Goal: Information Seeking & Learning: Check status

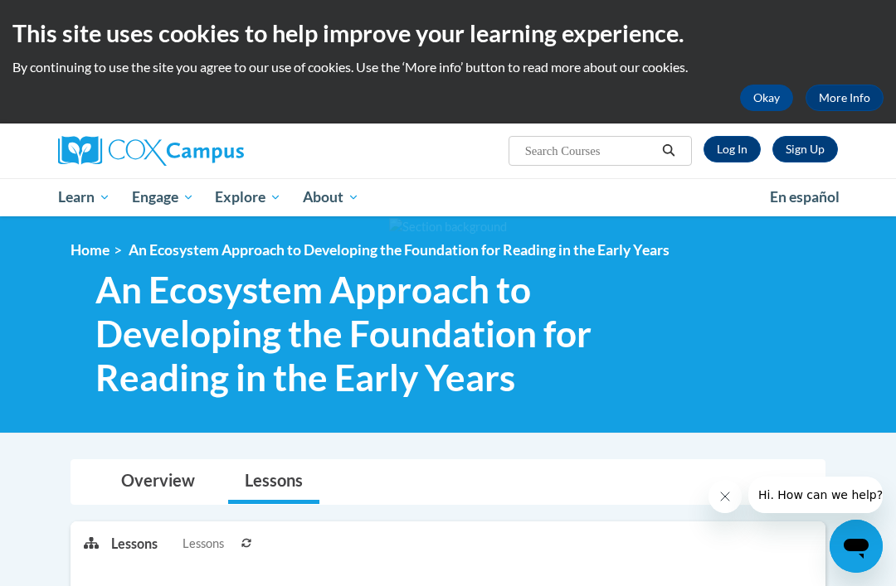
click at [725, 148] on link "Log In" at bounding box center [731, 149] width 57 height 27
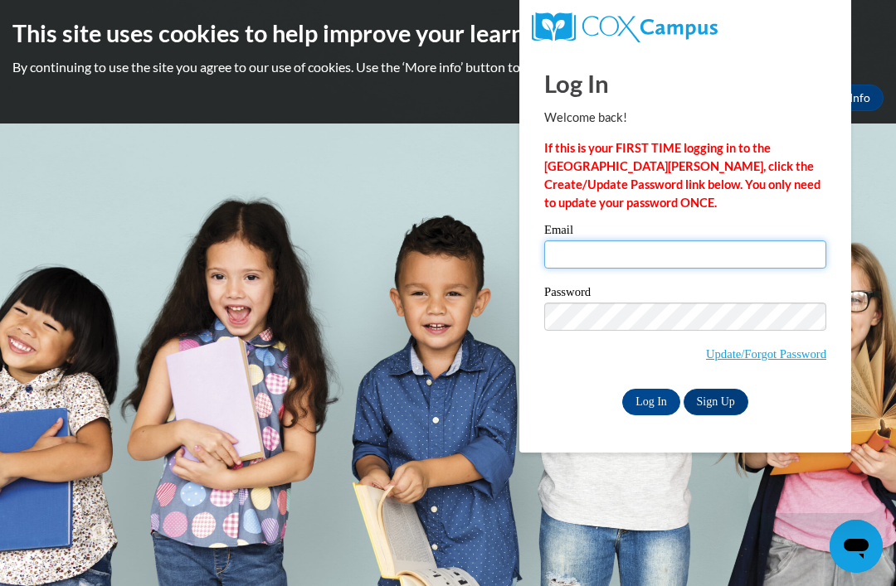
click at [630, 250] on input "Email" at bounding box center [685, 254] width 282 height 28
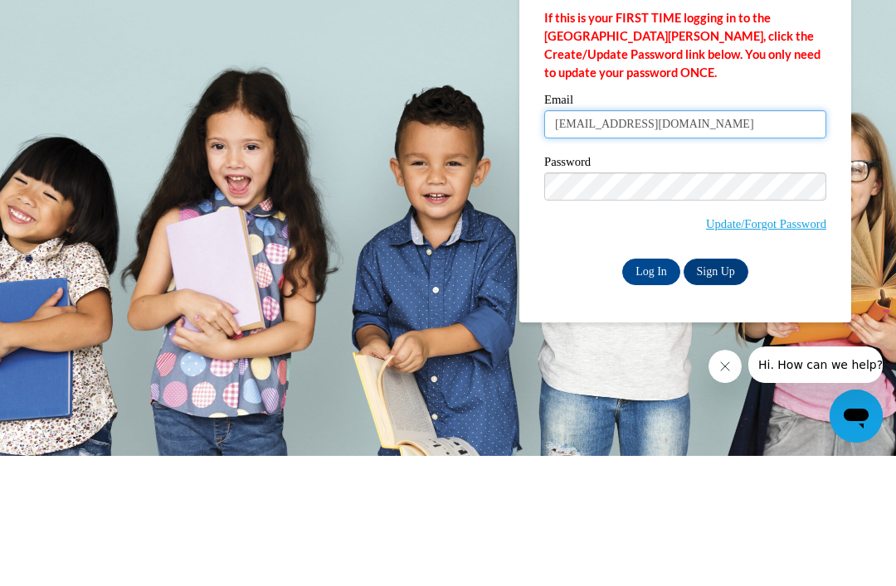
type input "crystlizabethh@gmail.com"
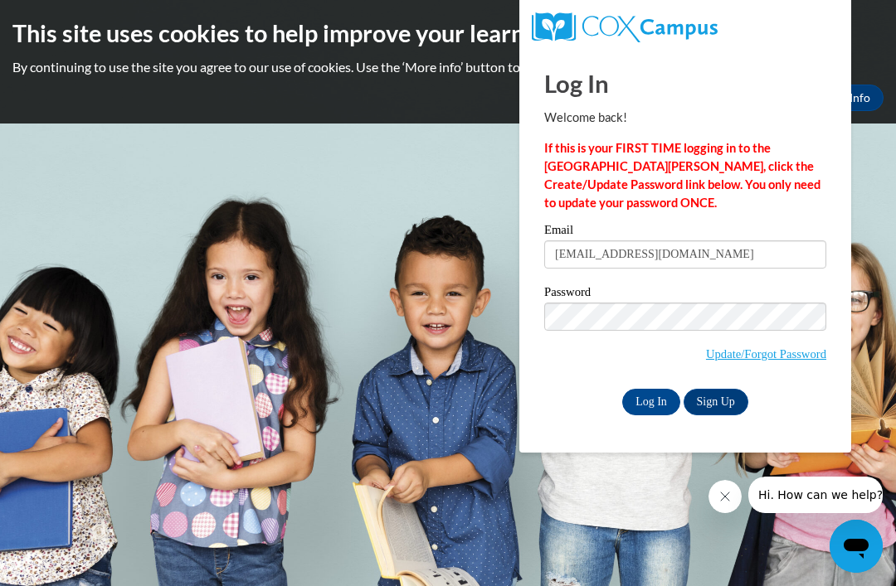
click at [657, 398] on input "Log In" at bounding box center [651, 402] width 58 height 27
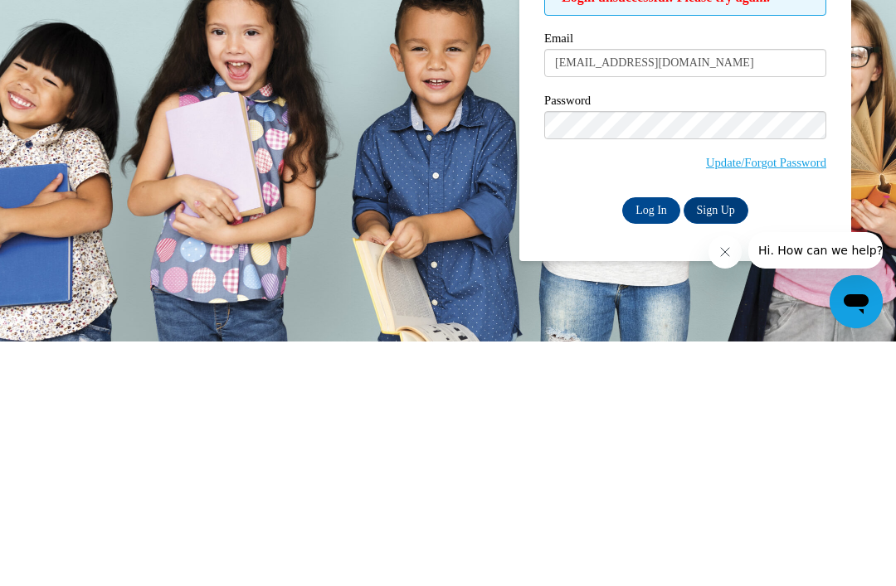
click at [663, 442] on input "Log In" at bounding box center [651, 455] width 58 height 27
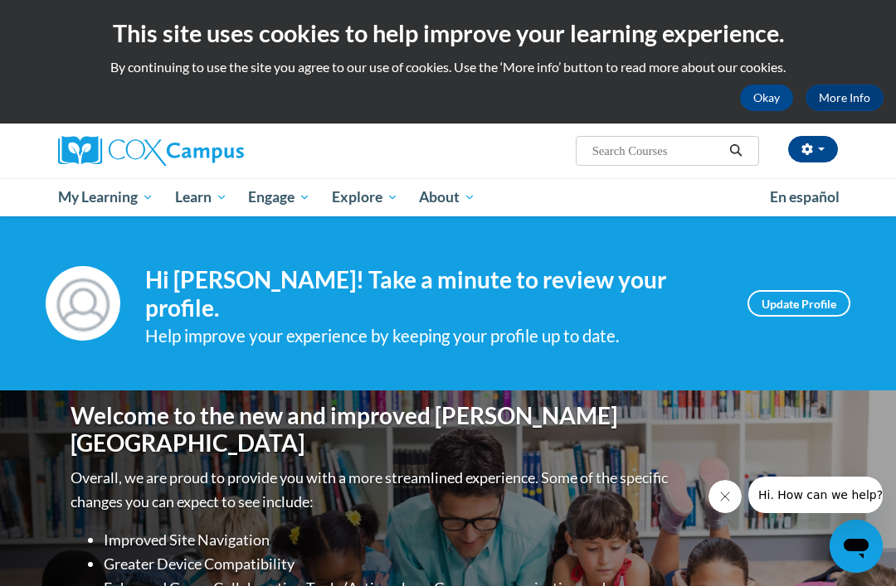
click at [0, 0] on link "My Course Progress" at bounding box center [0, 0] width 0 height 0
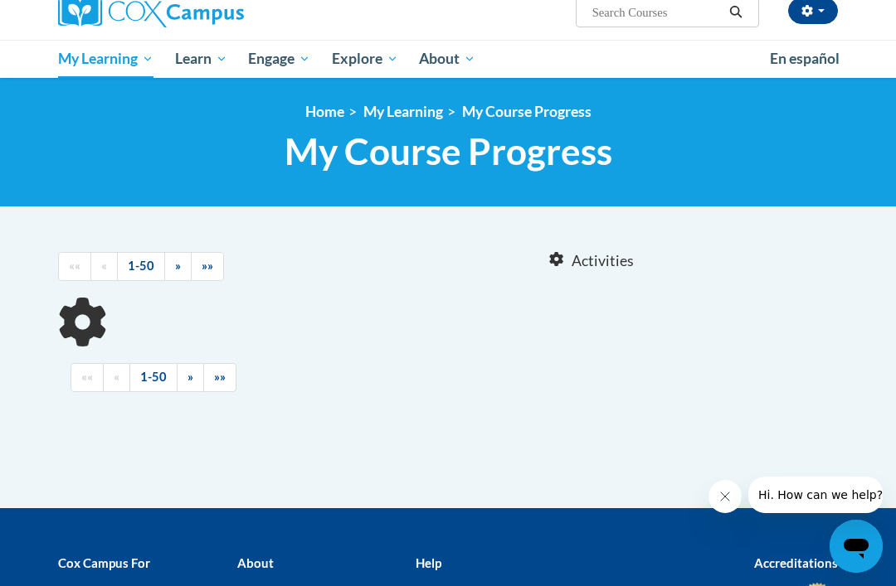
scroll to position [144, 0]
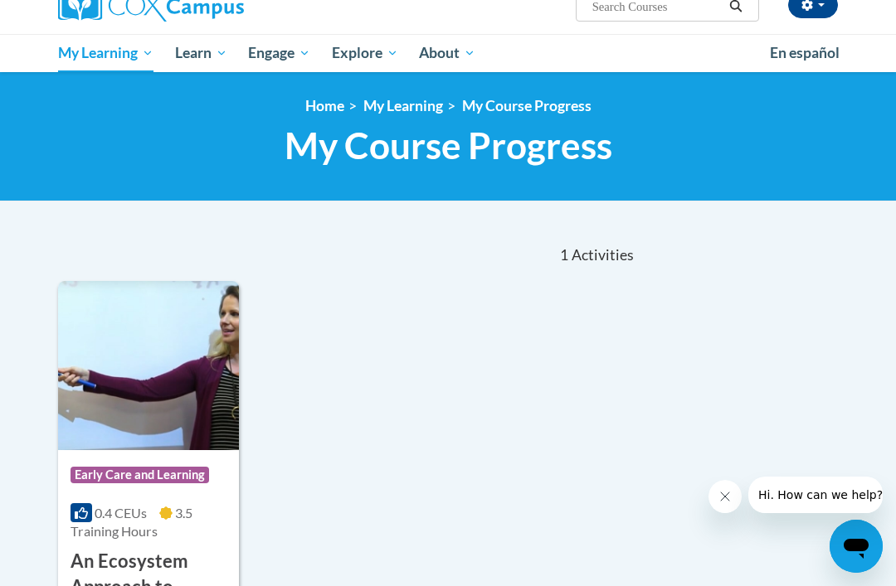
click at [152, 379] on img at bounding box center [148, 365] width 181 height 169
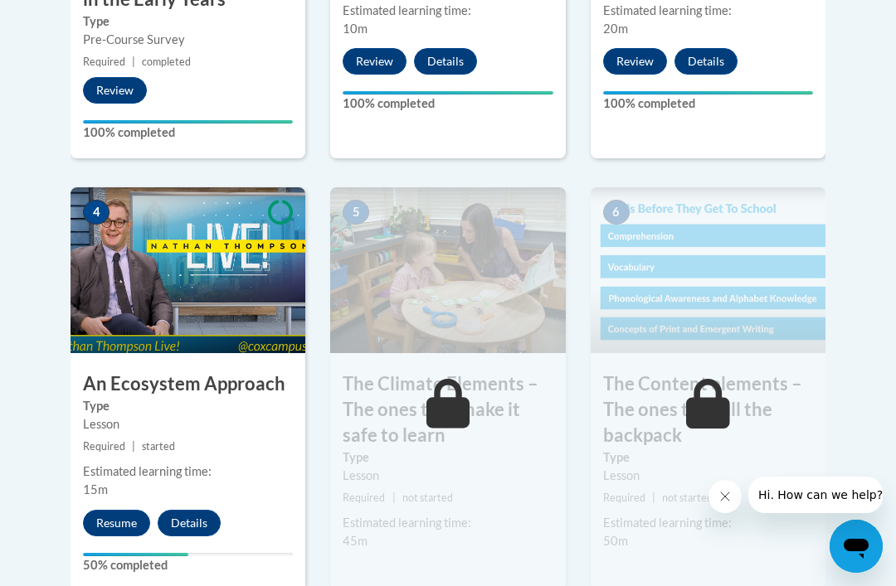
scroll to position [942, 0]
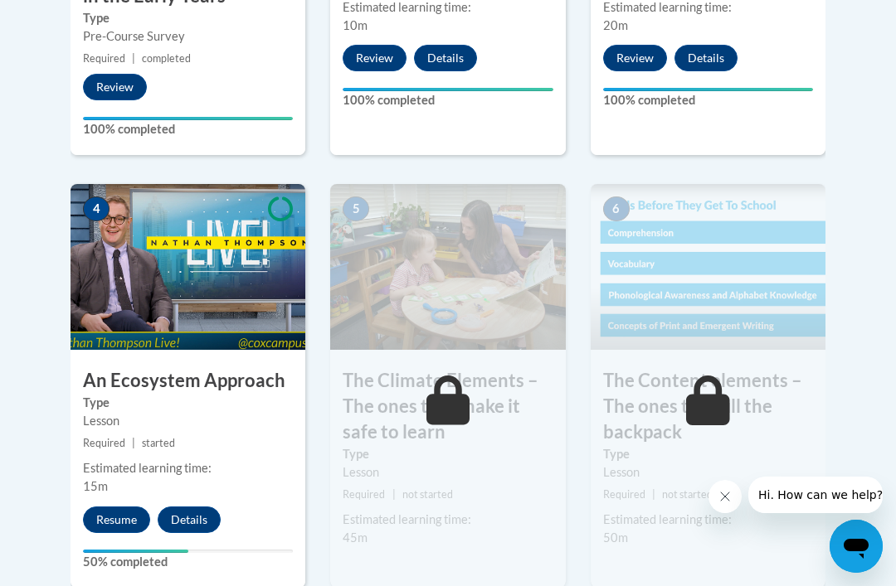
click at [123, 512] on button "Resume" at bounding box center [116, 520] width 67 height 27
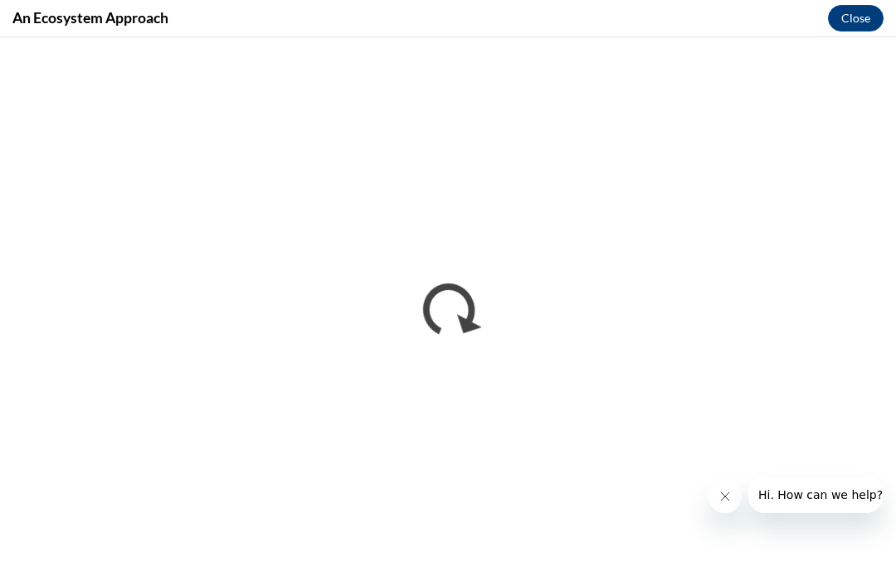
scroll to position [0, 0]
